Goal: Task Accomplishment & Management: Complete application form

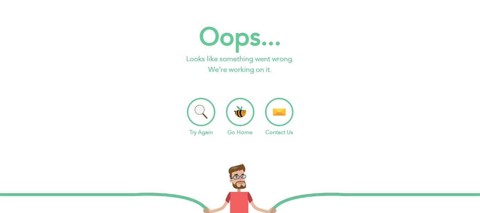
scroll to position [28, 0]
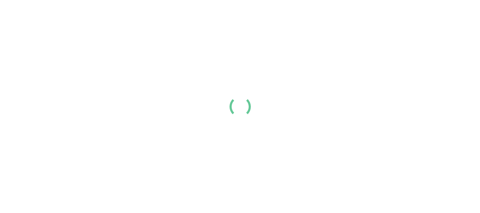
scroll to position [28, 0]
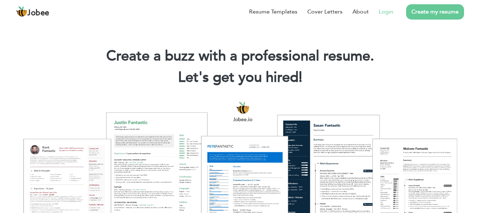
click at [385, 12] on link "Login" at bounding box center [386, 11] width 15 height 9
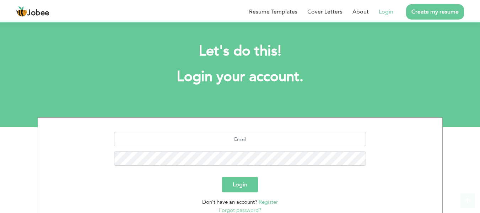
scroll to position [57, 0]
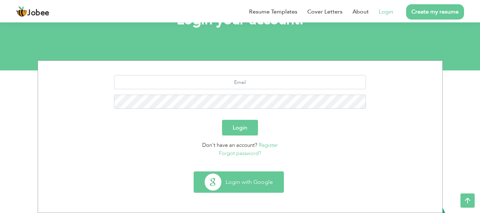
click at [232, 185] on button "Login with Google" at bounding box center [238, 182] width 89 height 21
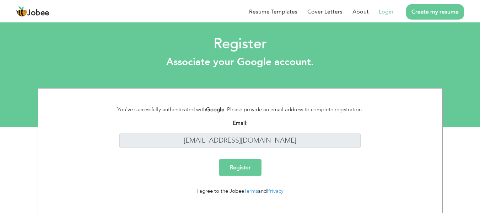
scroll to position [11, 0]
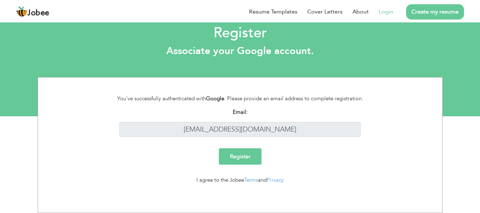
click at [239, 156] on input "Register" at bounding box center [240, 156] width 43 height 16
